Goal: Find contact information: Find contact information

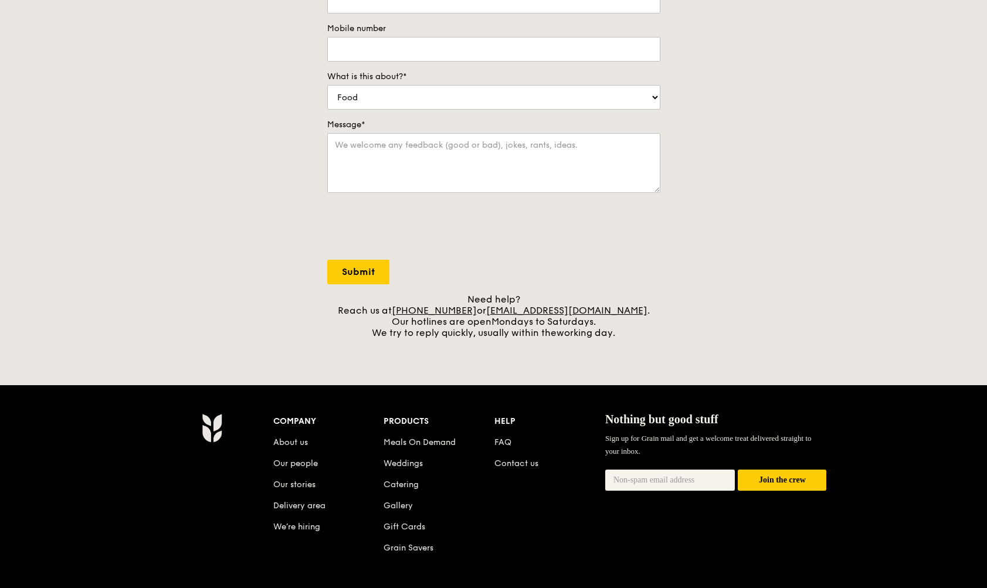
scroll to position [238, 0]
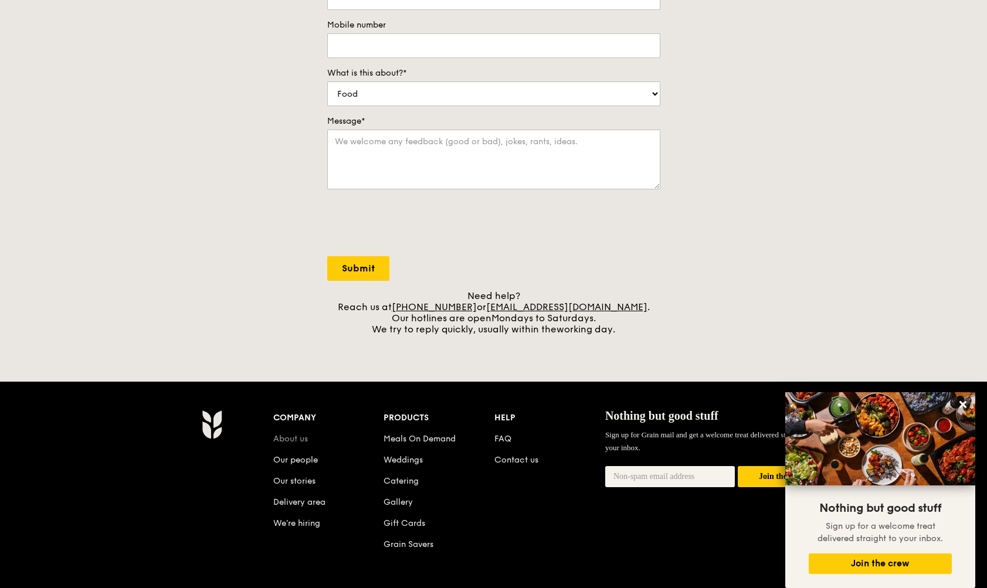
click at [295, 440] on link "About us" at bounding box center [290, 439] width 35 height 10
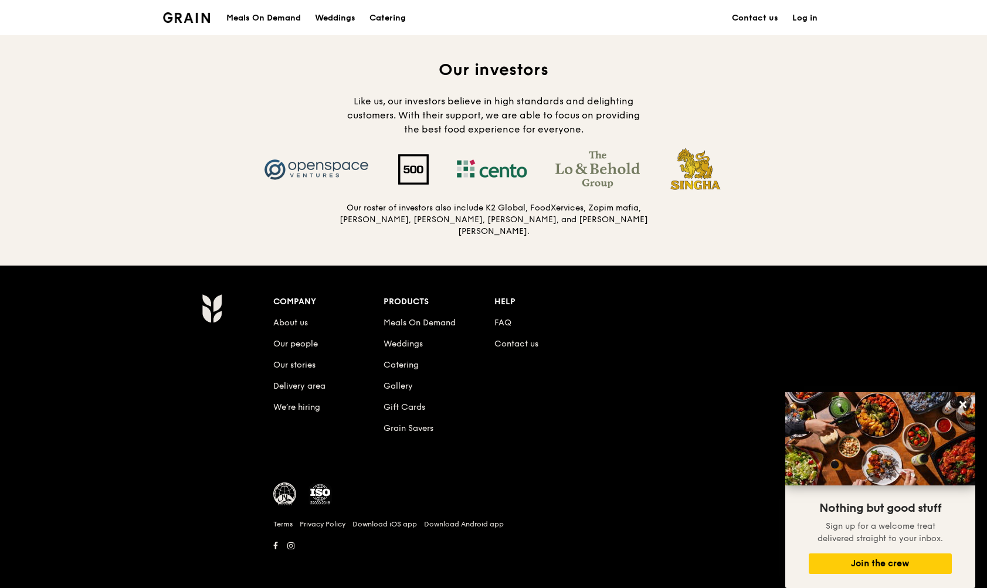
scroll to position [1137, 0]
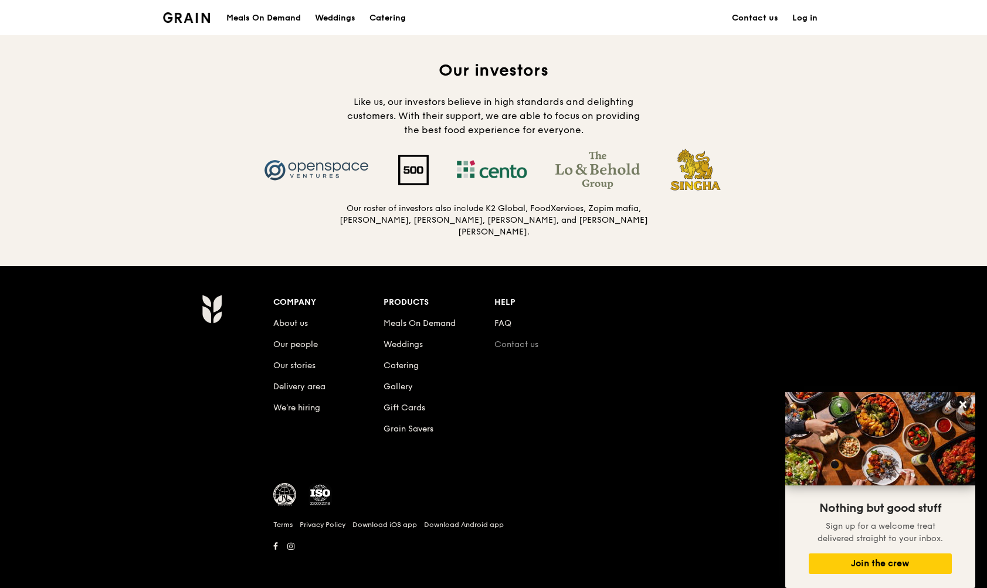
click at [508, 343] on link "Contact us" at bounding box center [517, 345] width 44 height 10
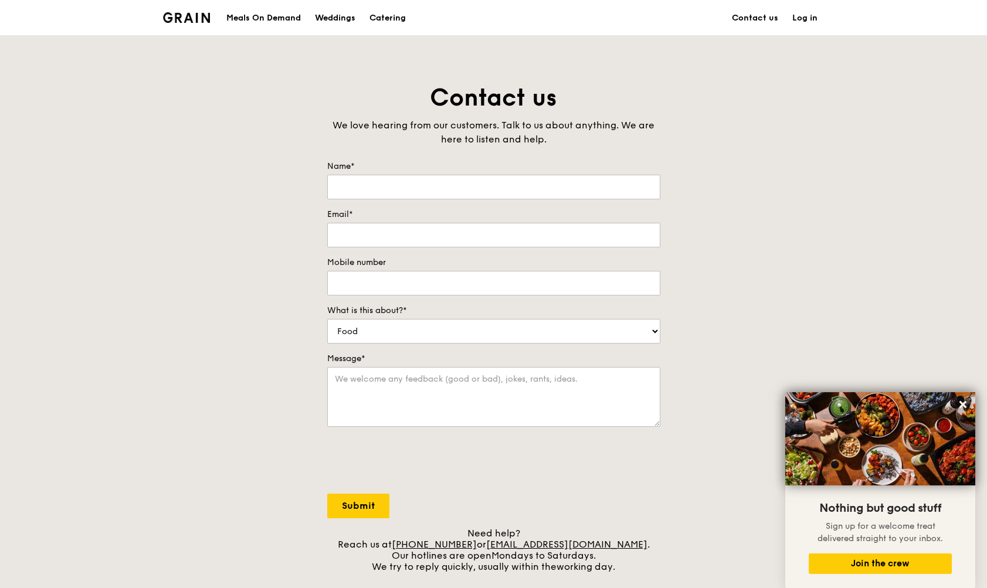
click at [757, 16] on link "Contact us" at bounding box center [755, 18] width 60 height 35
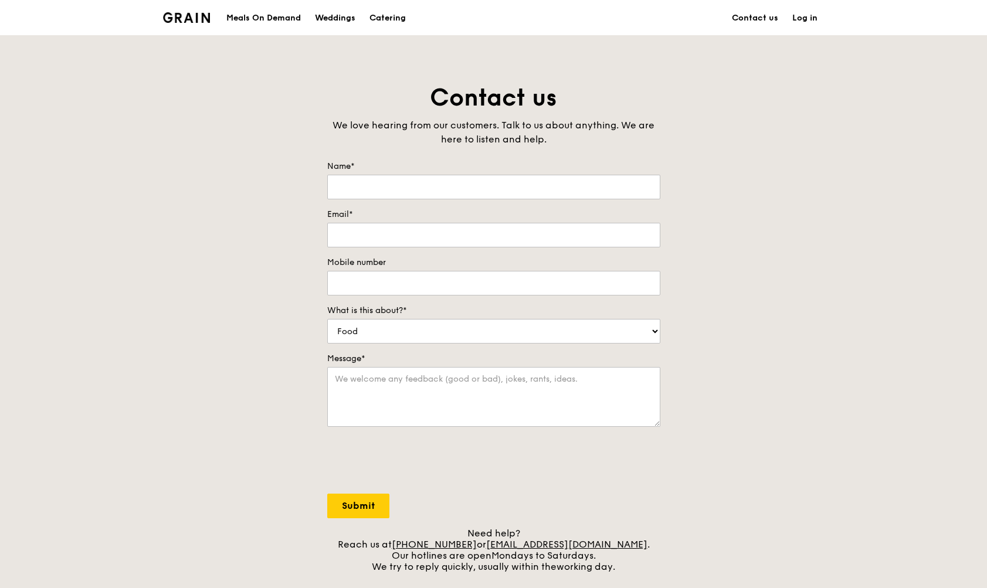
click at [377, 11] on div "Catering" at bounding box center [388, 18] width 36 height 35
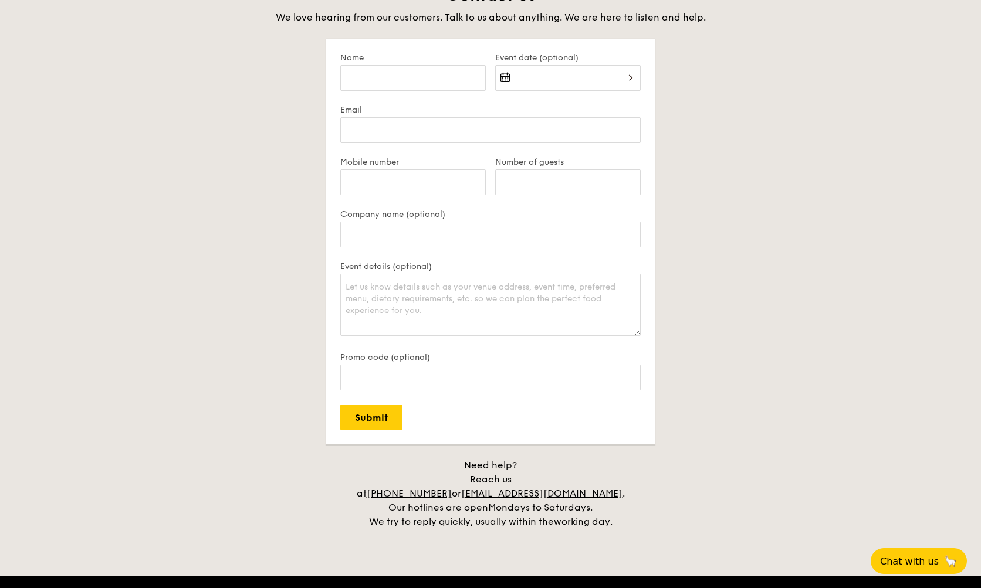
scroll to position [2294, 0]
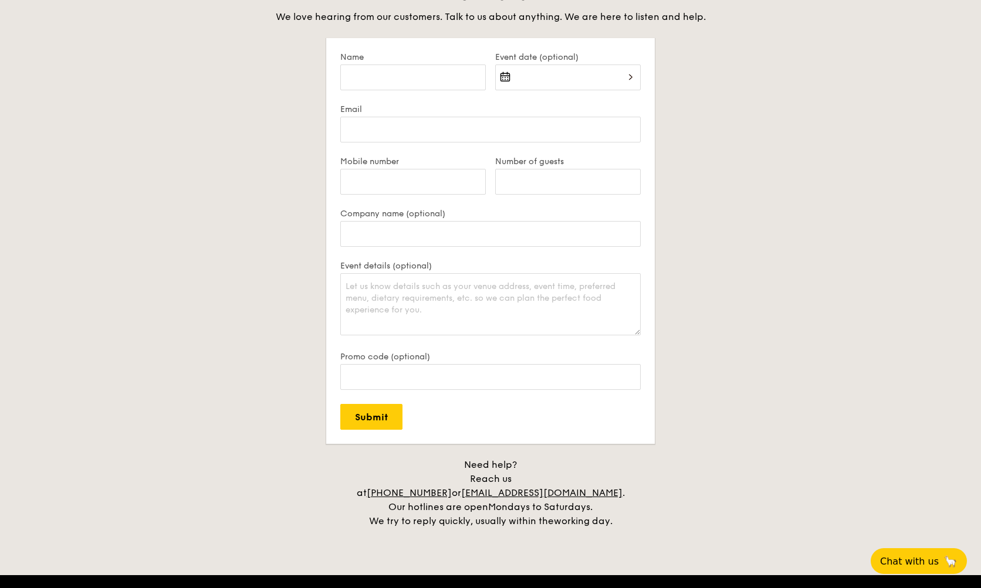
click at [759, 380] on div "Contact us We love hearing from our customers. Talk to us about anything. We ar…" at bounding box center [490, 256] width 657 height 544
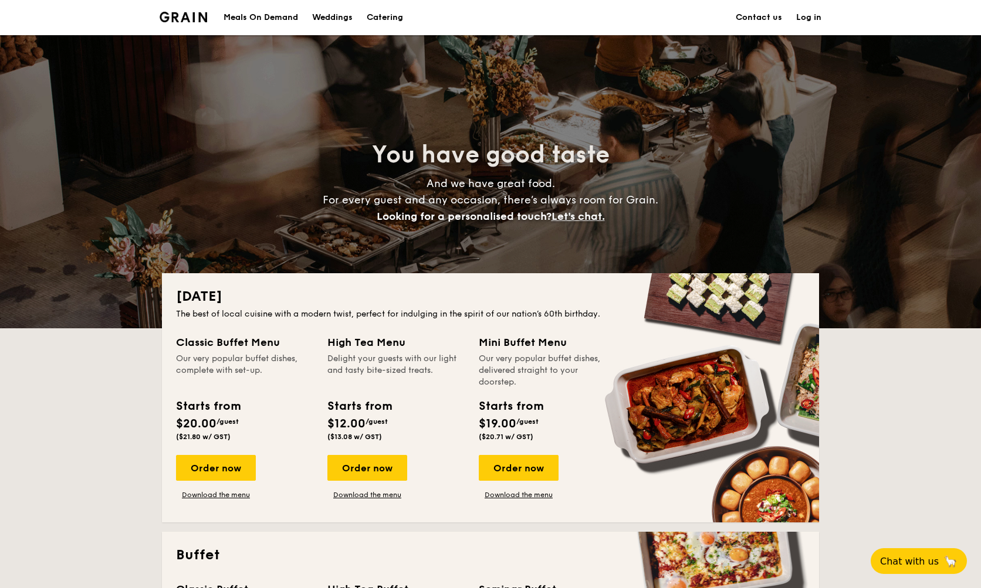
scroll to position [0, 0]
